Goal: Task Accomplishment & Management: Complete application form

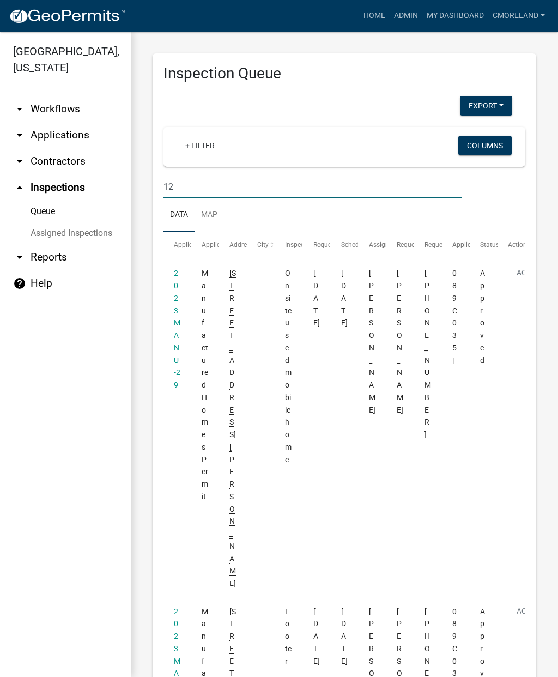
type input "1"
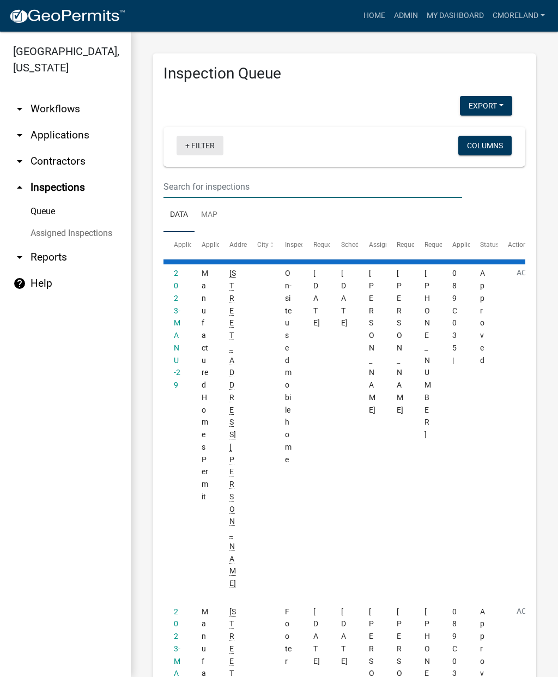
click at [206, 150] on link "+ Filter" at bounding box center [200, 146] width 47 height 20
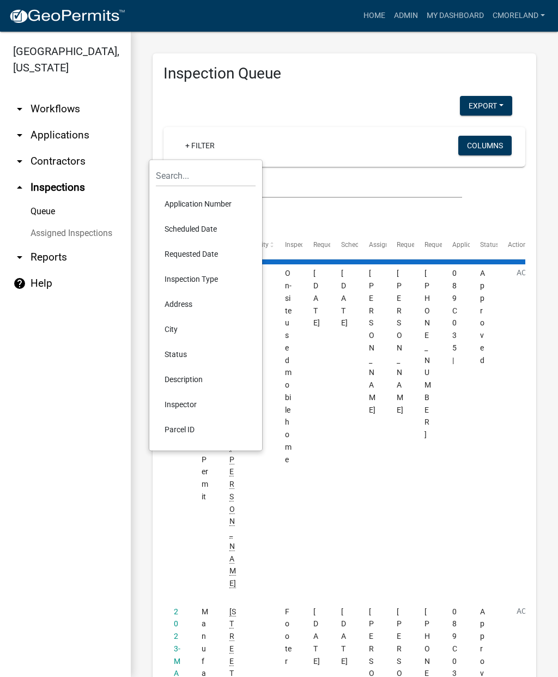
select select "2: 50"
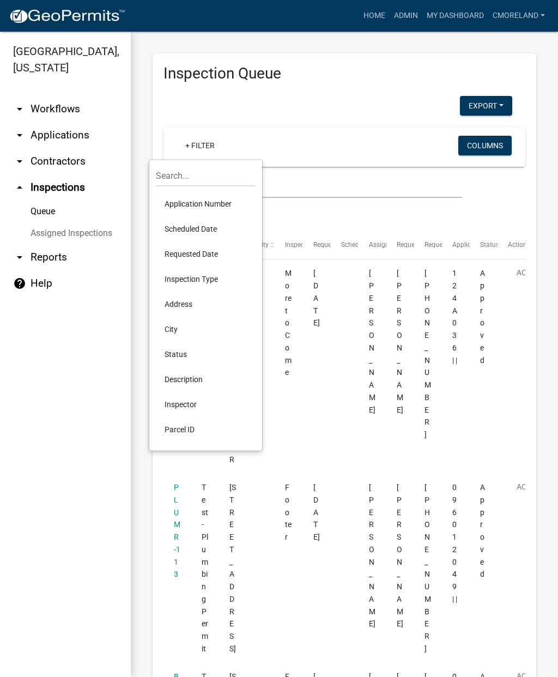
click at [188, 226] on li "Scheduled Date" at bounding box center [206, 228] width 100 height 25
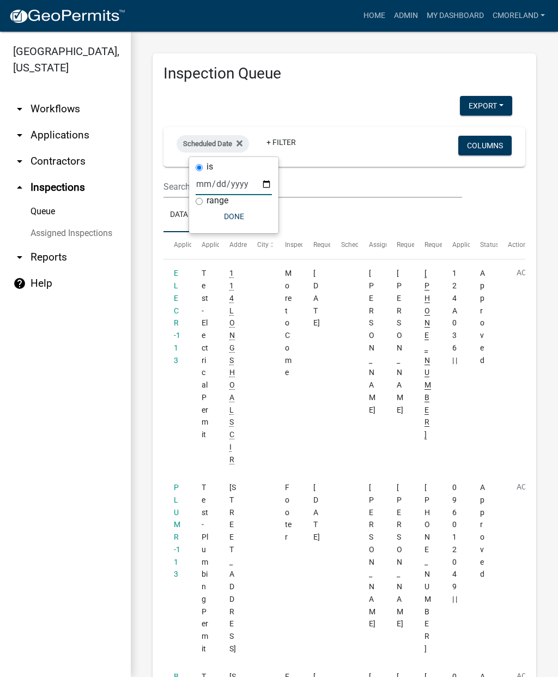
click at [224, 180] on input "date" at bounding box center [234, 184] width 76 height 22
type input "[DATE]"
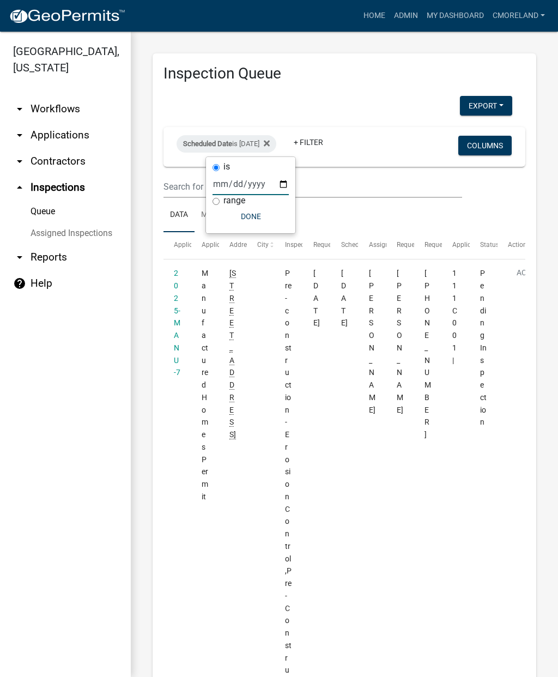
click at [239, 225] on button "Done" at bounding box center [251, 217] width 76 height 20
click at [332, 144] on link "+ Filter" at bounding box center [308, 143] width 47 height 20
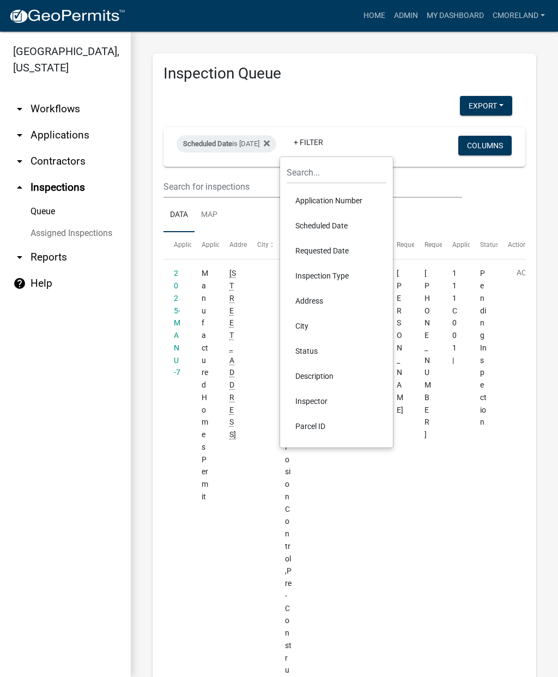
click at [306, 397] on li "Inspector" at bounding box center [337, 401] width 100 height 25
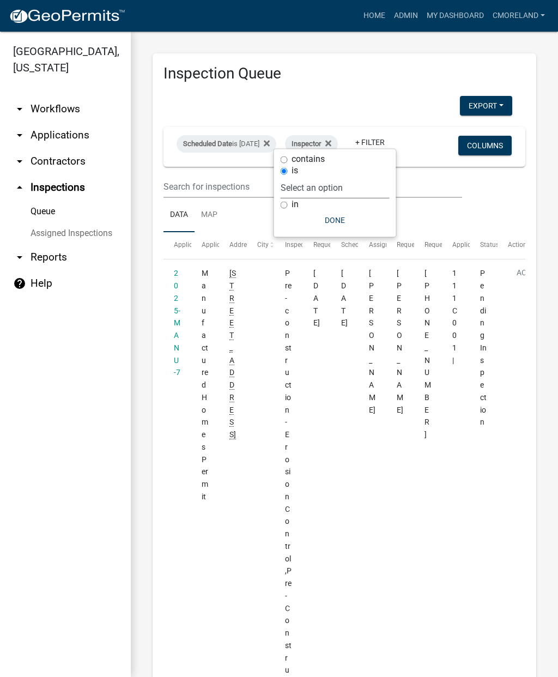
click at [363, 186] on select "Select an option None [PERSON_NAME] [PERSON_NAME] [PERSON_NAME] Quistan [PERSON…" at bounding box center [335, 188] width 109 height 22
select select "c380d172-9f2c-4baf-80c1-cac0e96bfea3"
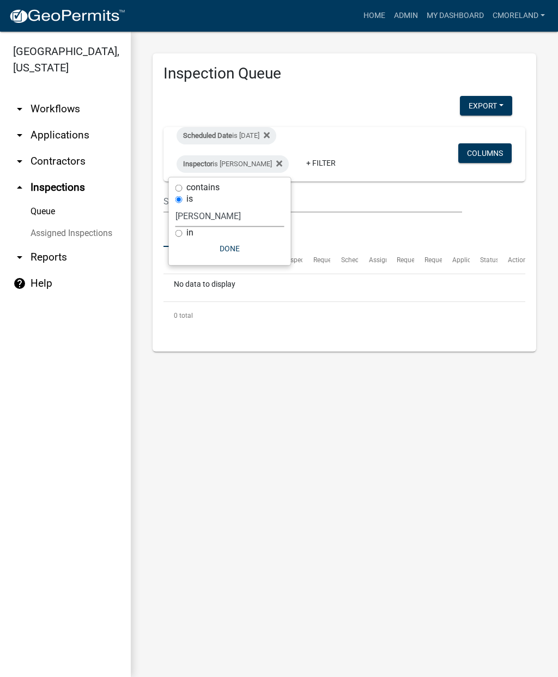
click at [263, 205] on select "Select an option None [PERSON_NAME] [PERSON_NAME] [PERSON_NAME] Quistan [PERSON…" at bounding box center [230, 216] width 109 height 22
click at [276, 167] on icon at bounding box center [279, 163] width 6 height 9
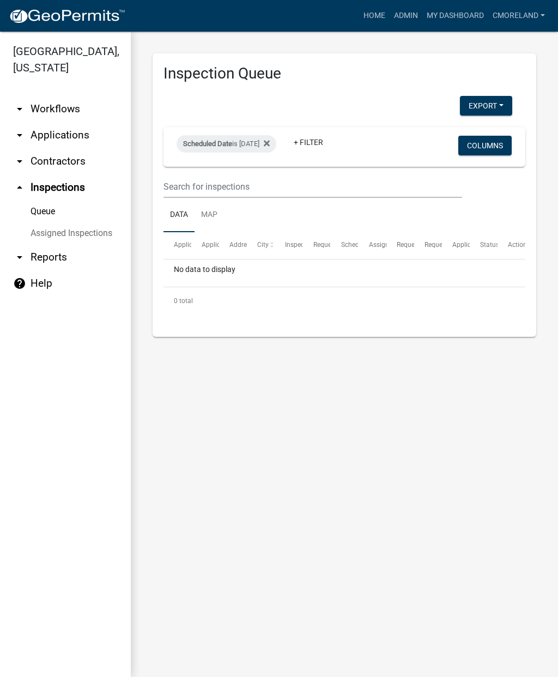
select select "2: 50"
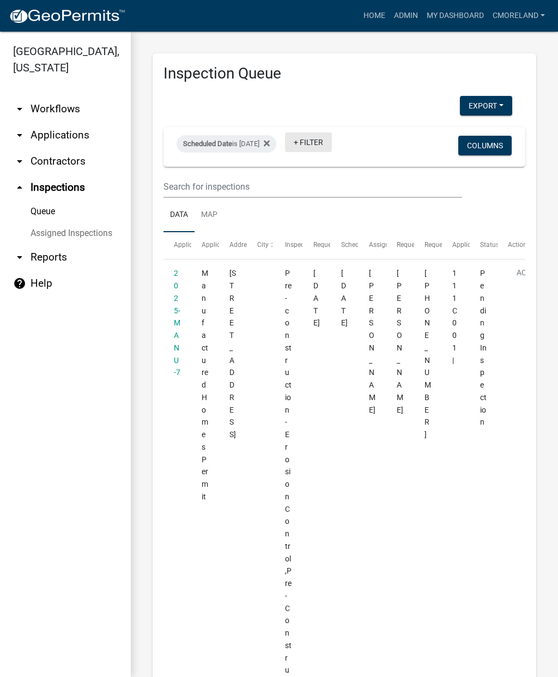
click at [332, 138] on link "+ Filter" at bounding box center [308, 143] width 47 height 20
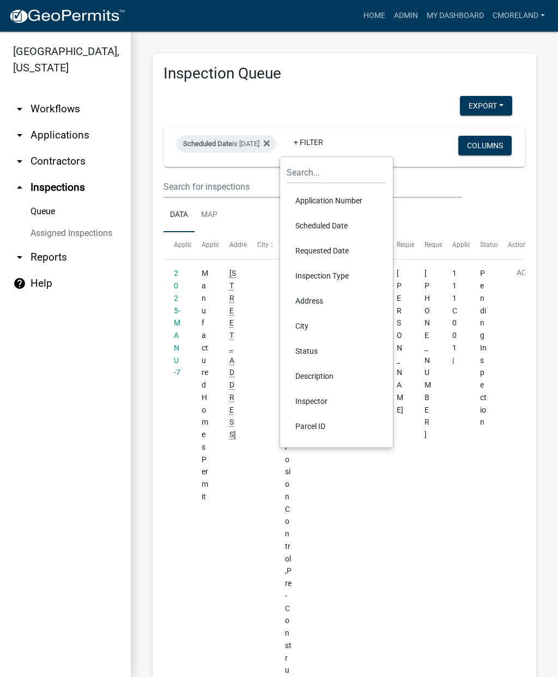
click at [315, 398] on li "Inspector" at bounding box center [337, 401] width 100 height 25
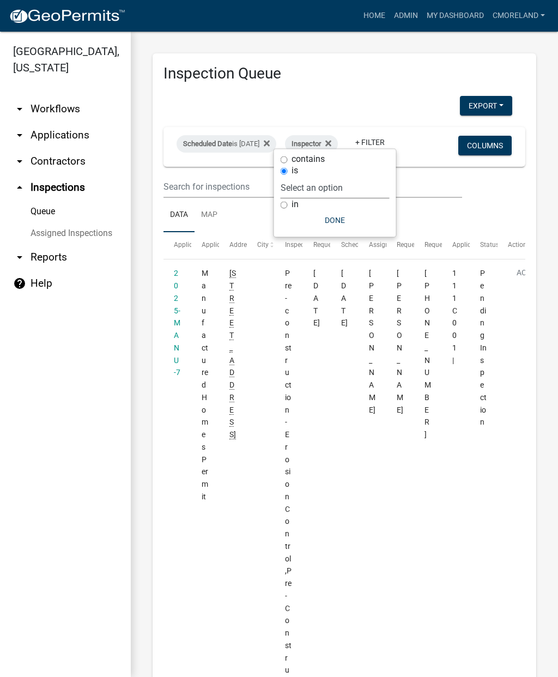
click at [368, 191] on select "Select an option None [PERSON_NAME] [PERSON_NAME] [PERSON_NAME] Quistan [PERSON…" at bounding box center [335, 188] width 109 height 22
select select "a0ea4169-8540-4a2c-b9f4-cf4c1ffdeb95"
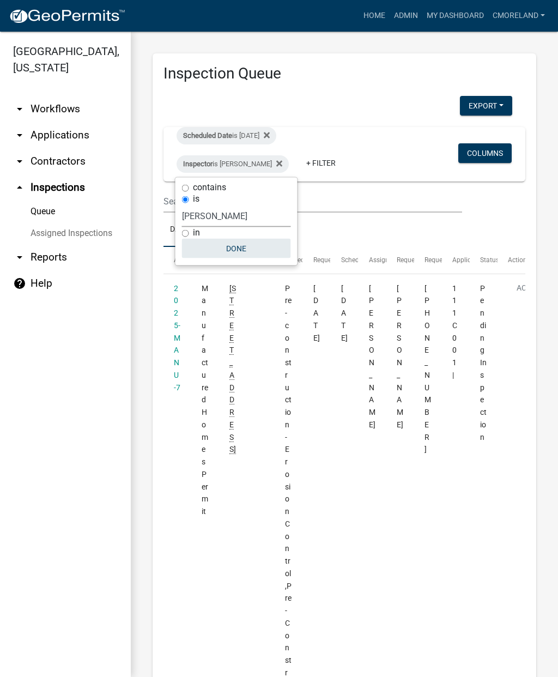
click at [233, 257] on button "Done" at bounding box center [236, 249] width 109 height 20
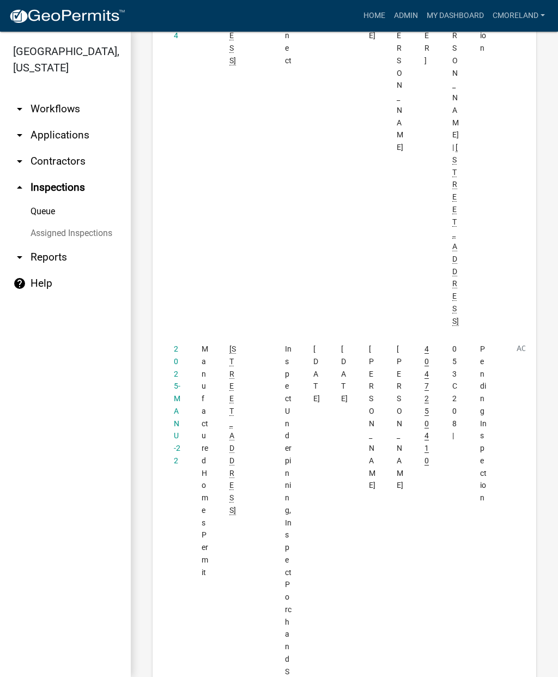
scroll to position [2108, 0]
click at [178, 341] on link "2025-MANU-22" at bounding box center [177, 401] width 7 height 121
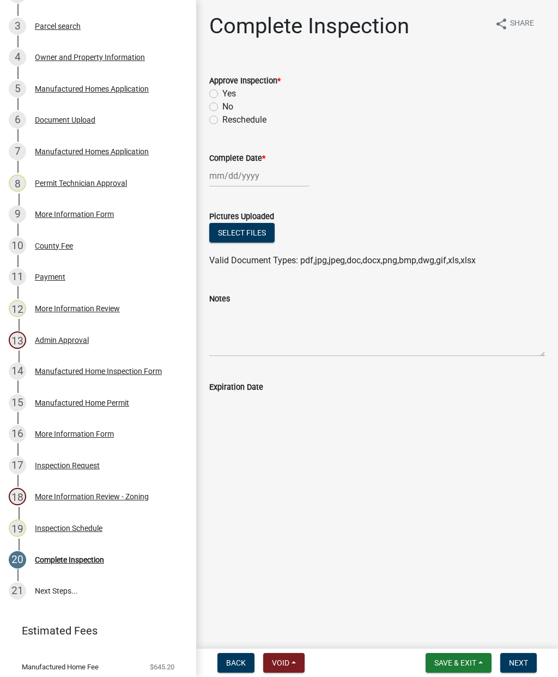
scroll to position [255, 0]
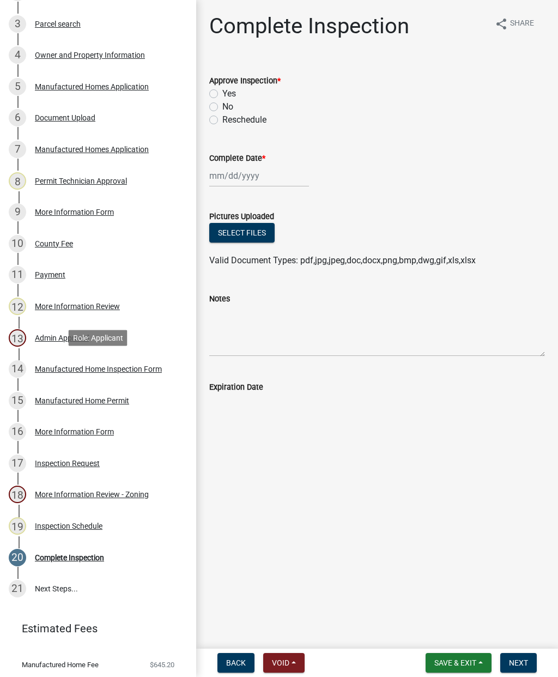
click at [100, 371] on div "Manufactured Home Inspection Form" at bounding box center [98, 369] width 127 height 8
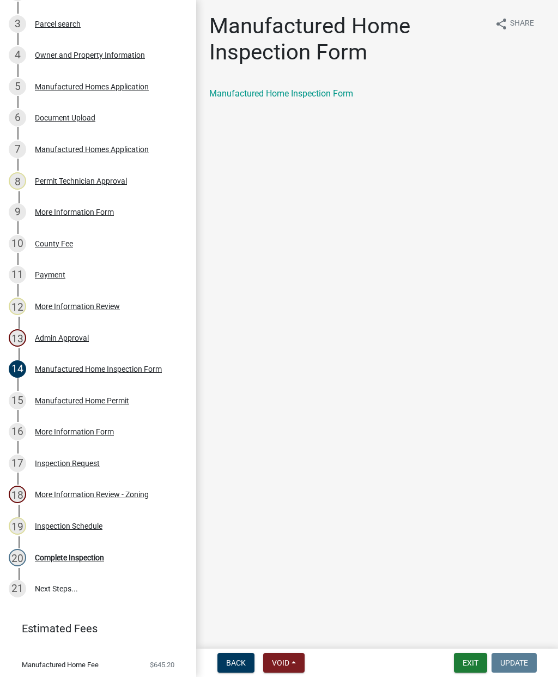
click at [279, 97] on link "Manufactured Home Inspection Form" at bounding box center [281, 93] width 144 height 10
click at [70, 534] on div "19 Inspection Schedule" at bounding box center [94, 525] width 170 height 17
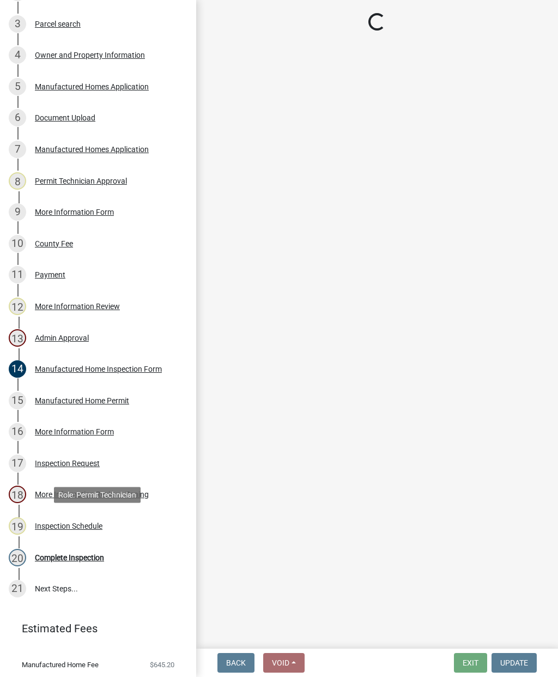
select select "a0ea4169-8540-4a2c-b9f4-cf4c1ffdeb95"
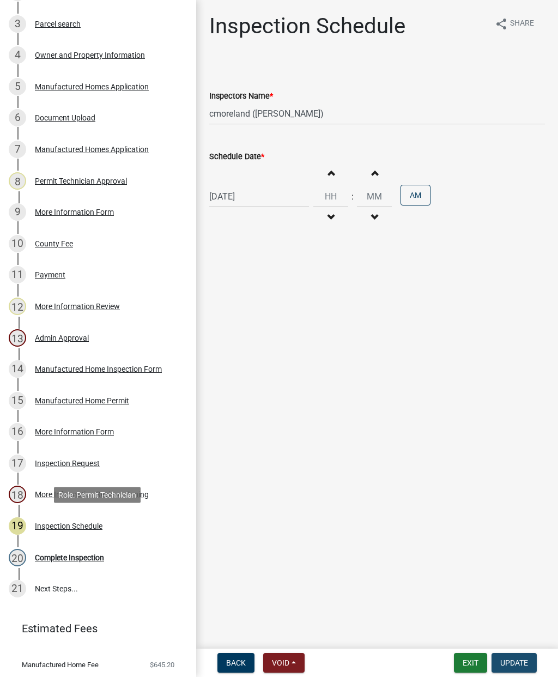
click at [87, 567] on link "20 Complete Inspection" at bounding box center [98, 558] width 196 height 32
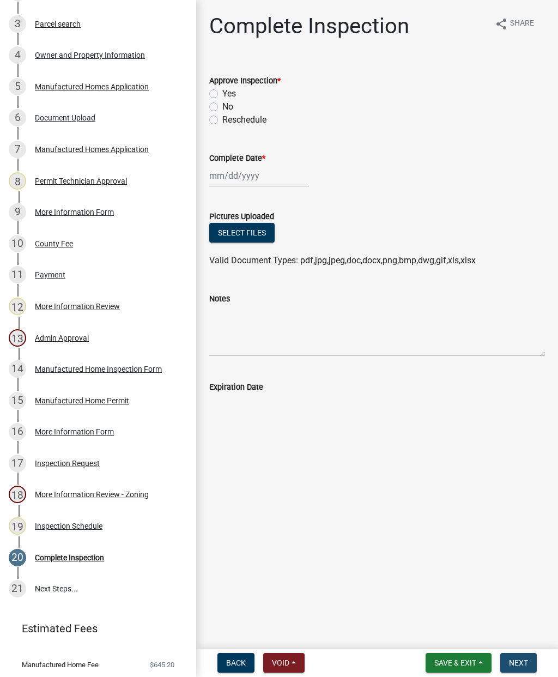
click at [222, 97] on label "Yes" at bounding box center [229, 93] width 14 height 13
click at [222, 94] on input "Yes" at bounding box center [225, 90] width 7 height 7
radio input "true"
click at [229, 169] on div at bounding box center [259, 176] width 100 height 22
select select "9"
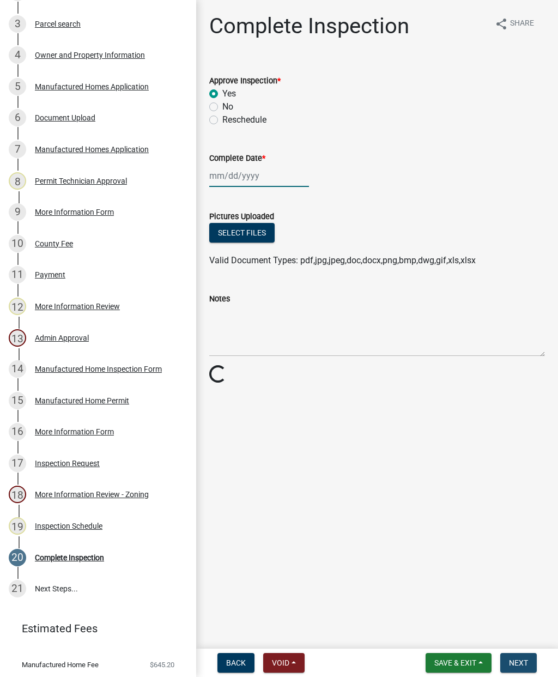
select select "2025"
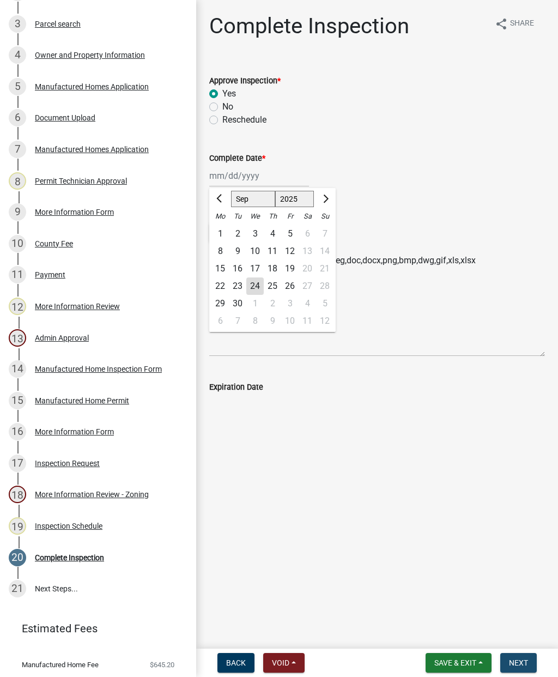
click at [254, 287] on div "24" at bounding box center [254, 286] width 17 height 17
type input "[DATE]"
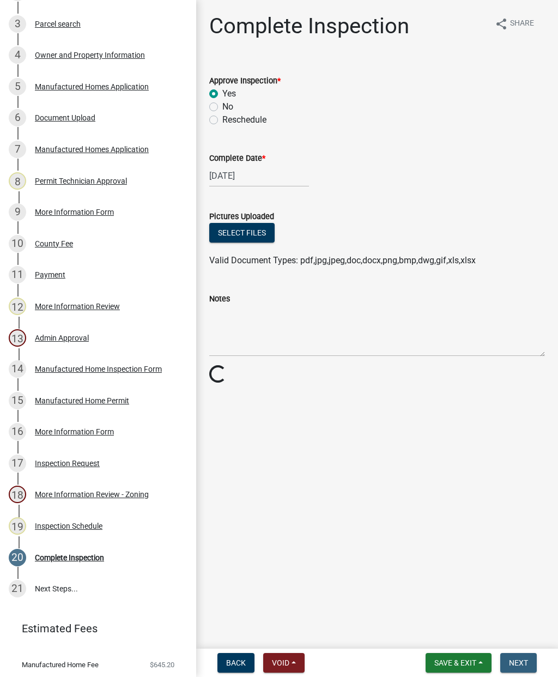
click at [524, 663] on span "Next" at bounding box center [518, 663] width 19 height 9
click at [523, 660] on span "Next" at bounding box center [518, 663] width 19 height 9
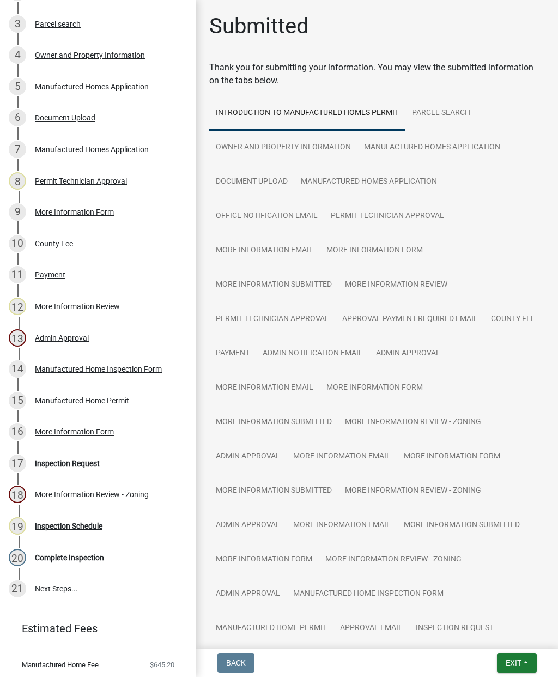
click at [517, 661] on span "Exit" at bounding box center [514, 663] width 16 height 9
click at [491, 635] on button "Save & Exit" at bounding box center [493, 635] width 87 height 26
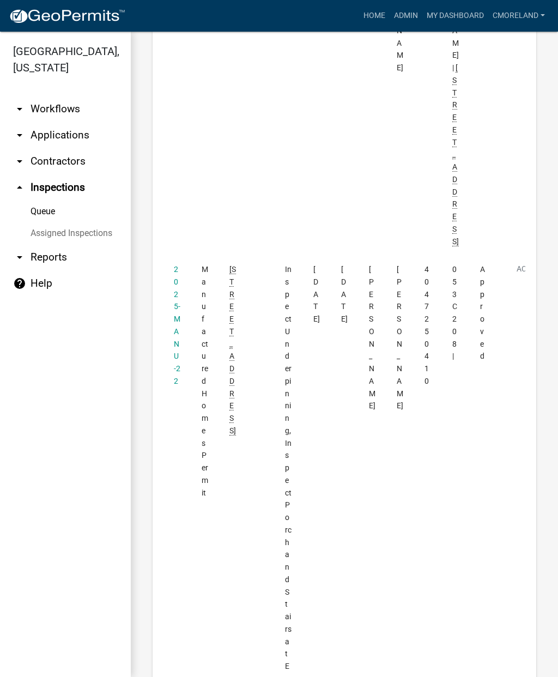
scroll to position [2185, 0]
click at [177, 264] on link "2025-MANU-22" at bounding box center [177, 324] width 7 height 121
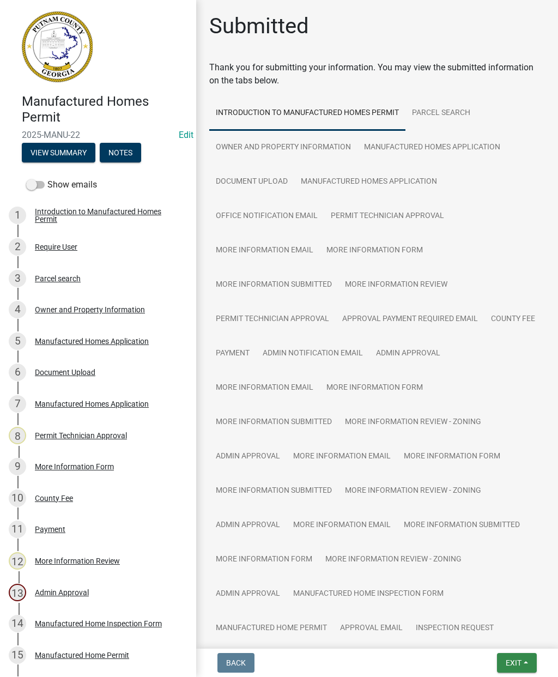
click at [519, 670] on button "Exit" at bounding box center [517, 663] width 40 height 20
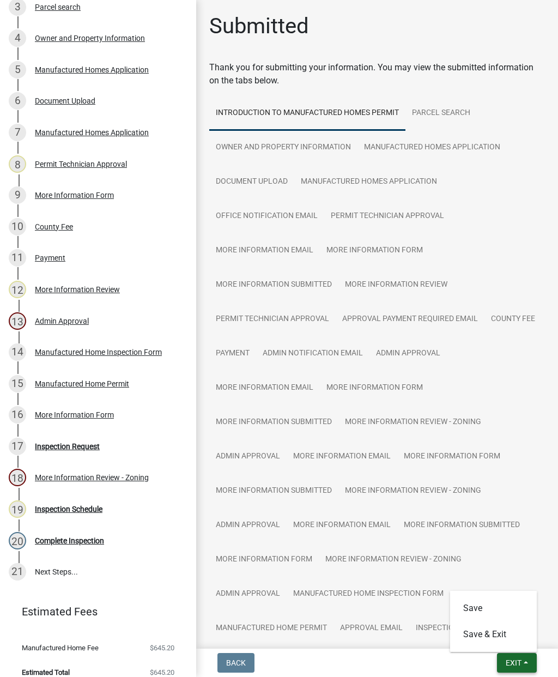
scroll to position [272, 0]
click at [117, 348] on div "Manufactured Home Inspection Form" at bounding box center [98, 352] width 127 height 8
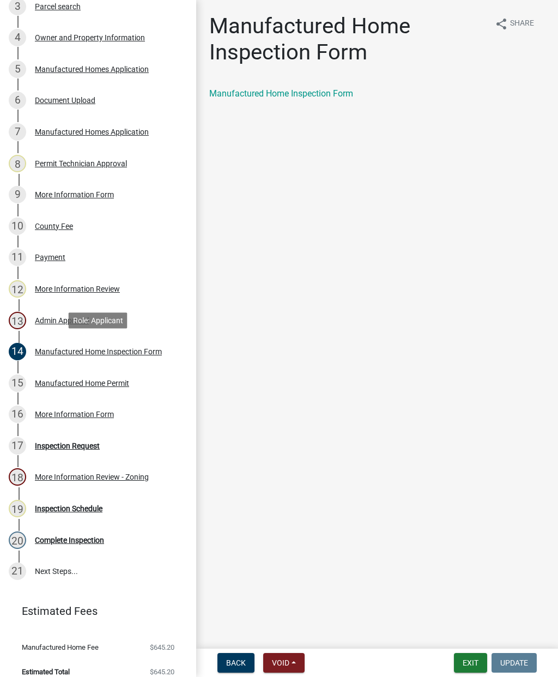
click at [266, 98] on link "Manufactured Home Inspection Form" at bounding box center [281, 93] width 144 height 10
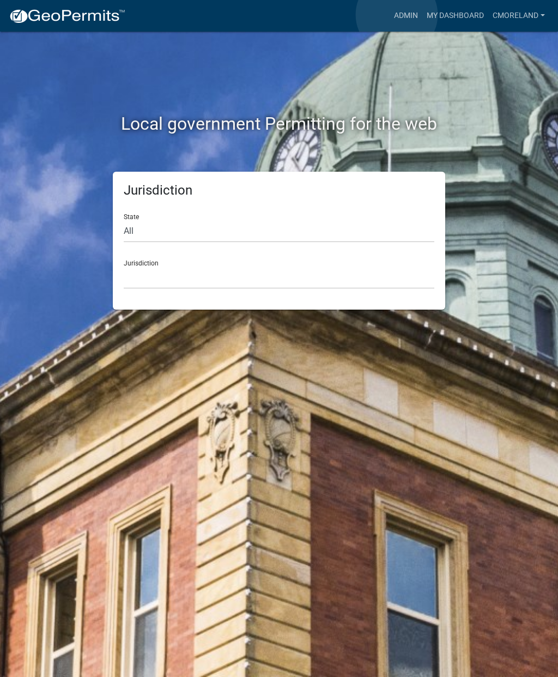
click at [397, 15] on link "Admin" at bounding box center [406, 15] width 33 height 21
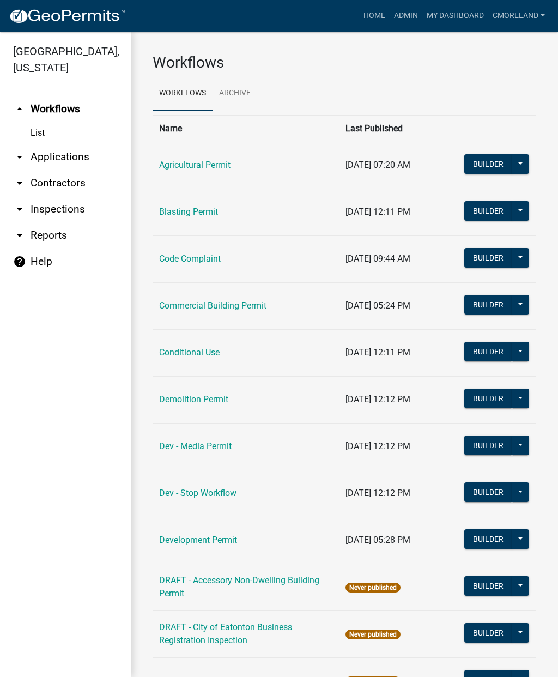
click at [53, 210] on link "arrow_drop_down Inspections" at bounding box center [65, 209] width 131 height 26
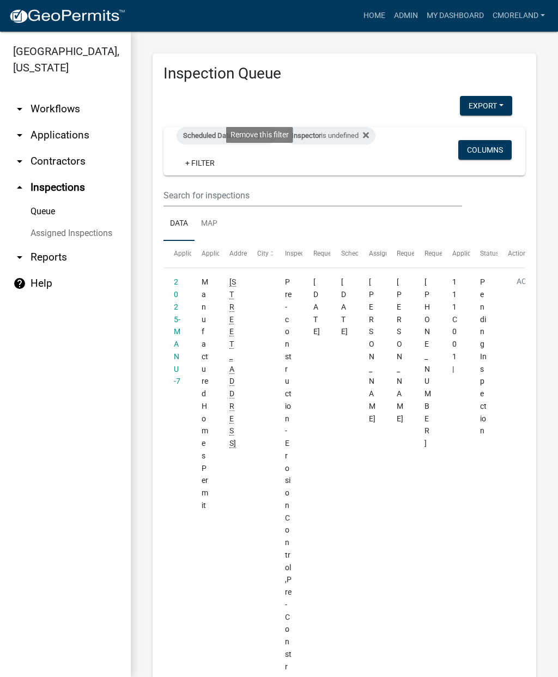
click at [285, 145] on div "Inspector is undefined Remove this filter" at bounding box center [330, 135] width 91 height 17
select select "a0ea4169-8540-4a2c-b9f4-cf4c1ffdeb95"
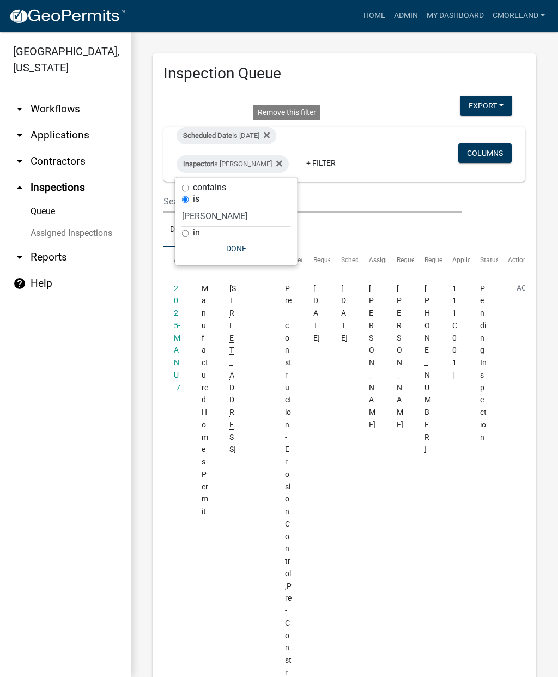
click at [270, 131] on icon at bounding box center [267, 135] width 6 height 9
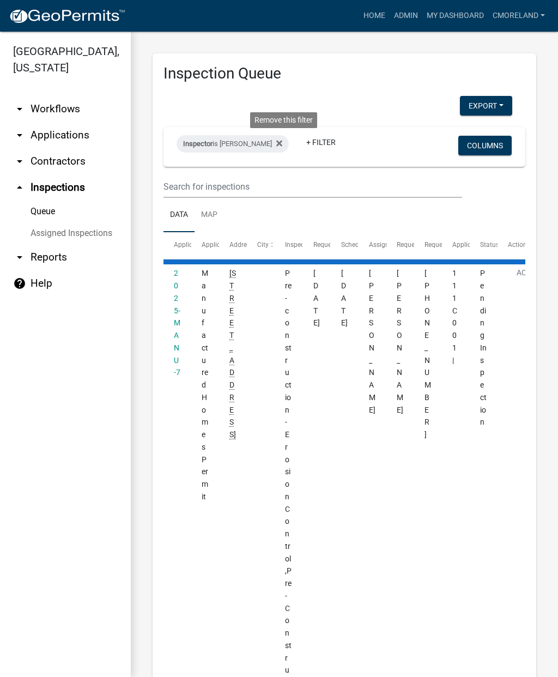
click at [282, 140] on icon at bounding box center [279, 143] width 6 height 9
select select "2: 50"
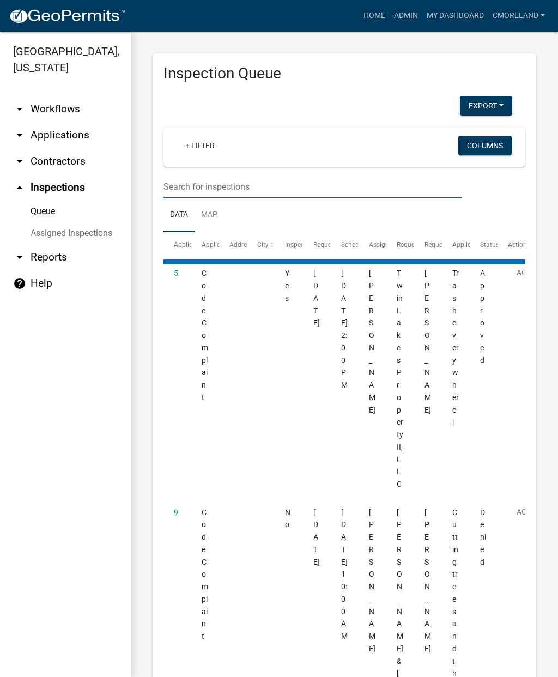
click at [183, 180] on input "text" at bounding box center [313, 187] width 299 height 22
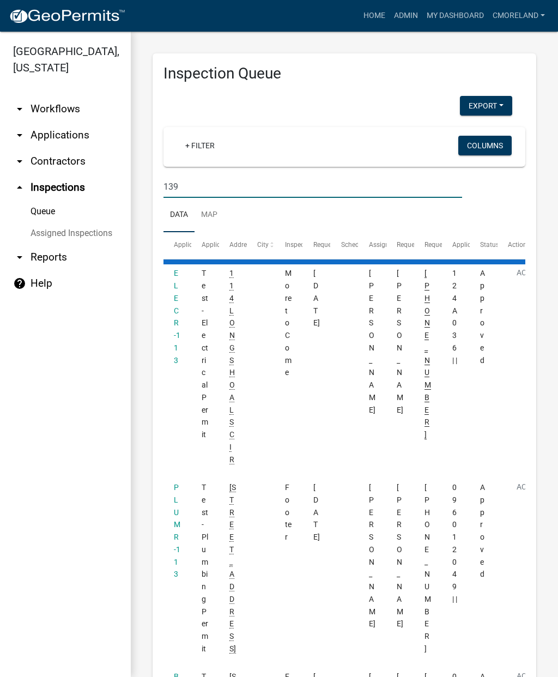
type input "139 Gregory ln"
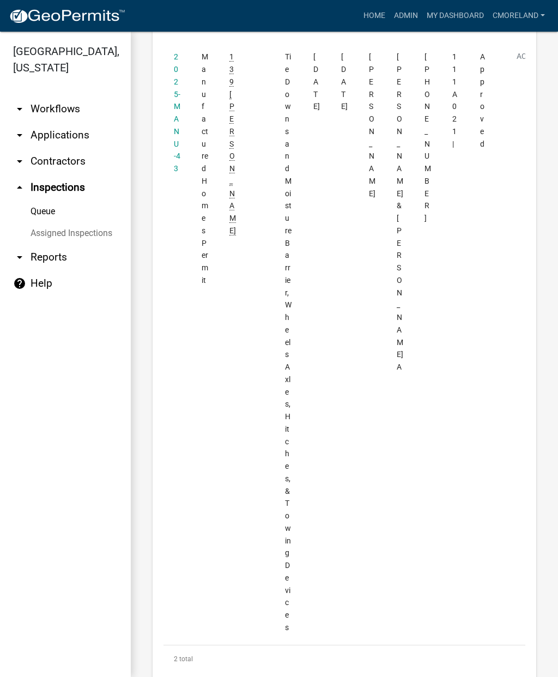
scroll to position [467, 0]
click at [176, 102] on link "2025-MANU-43" at bounding box center [177, 113] width 7 height 121
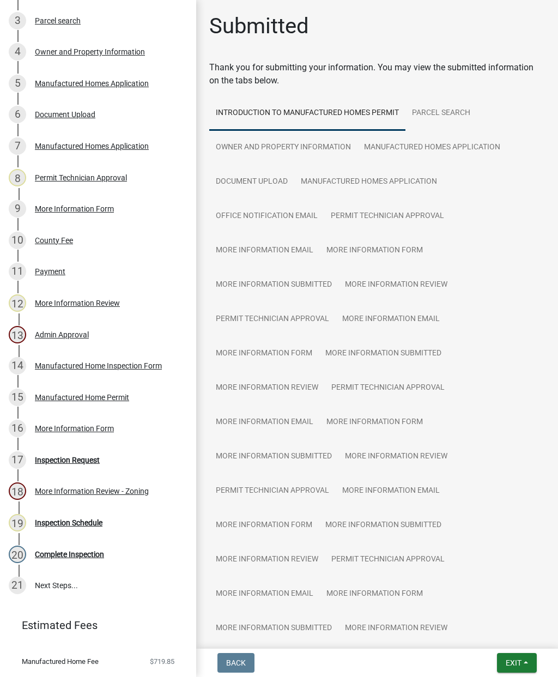
scroll to position [259, 0]
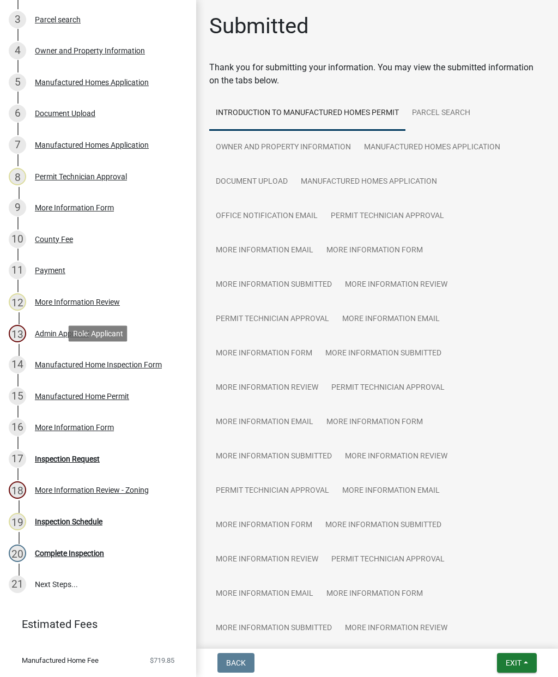
click at [124, 361] on div "Manufactured Home Inspection Form" at bounding box center [98, 365] width 127 height 8
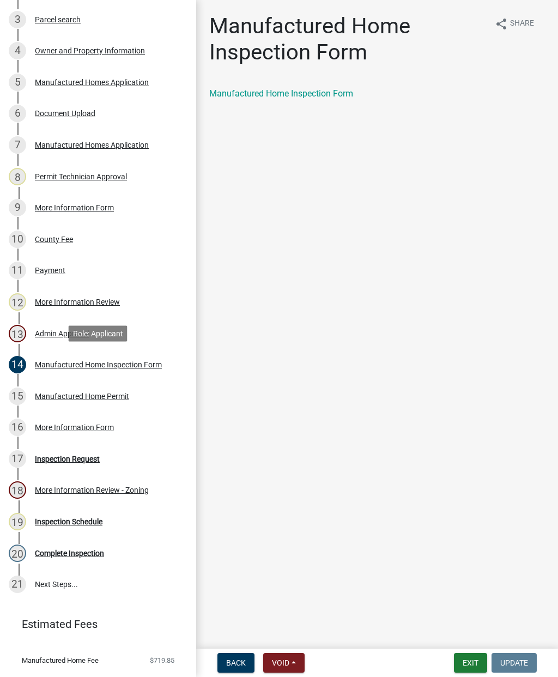
click at [257, 93] on link "Manufactured Home Inspection Form" at bounding box center [281, 93] width 144 height 10
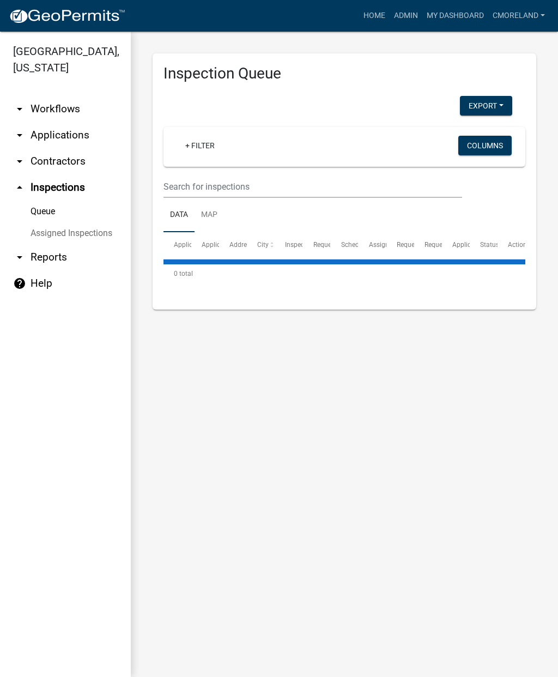
select select "2: 50"
